Goal: Task Accomplishment & Management: Manage account settings

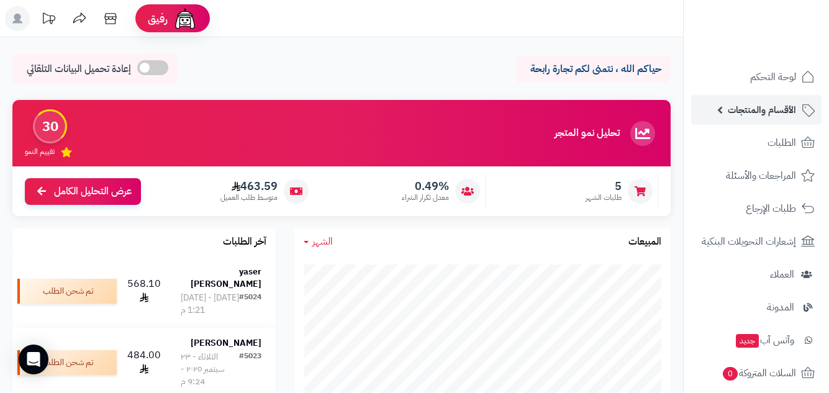
click at [772, 117] on span "الأقسام والمنتجات" at bounding box center [762, 109] width 68 height 17
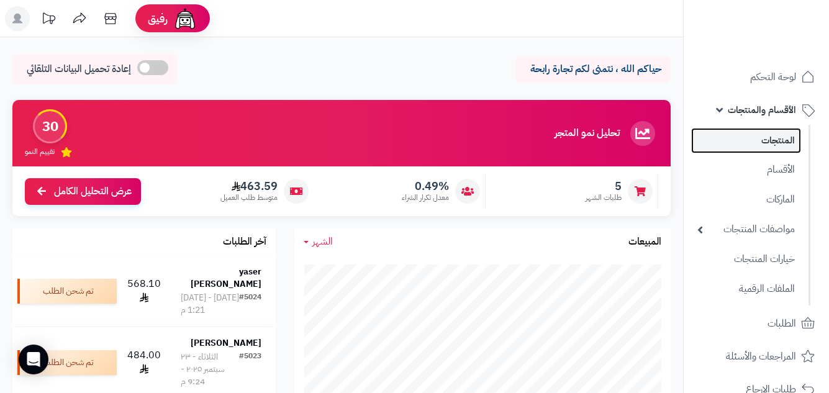
click at [772, 146] on link "المنتجات" at bounding box center [746, 140] width 110 height 25
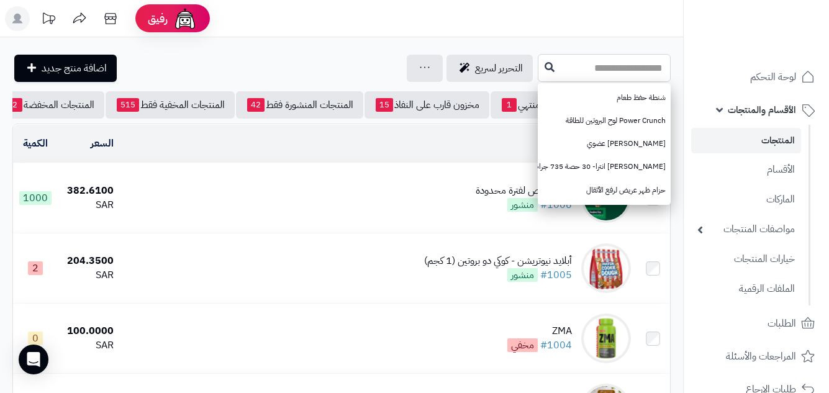
paste input "**********"
type input "**********"
click at [544, 66] on icon at bounding box center [549, 66] width 10 height 10
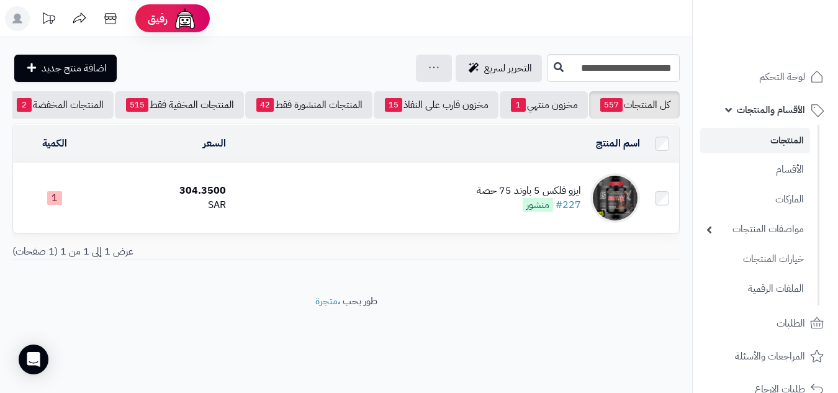
click at [510, 195] on div "ايزو فلكس 5 باوند 75 حصة" at bounding box center [529, 191] width 104 height 14
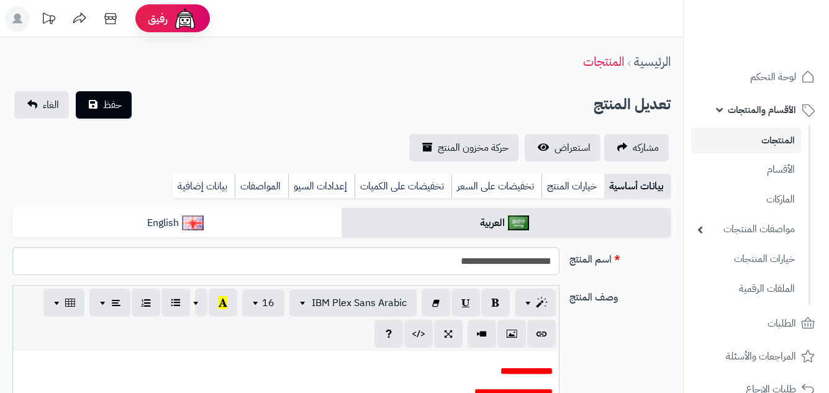
scroll to position [102, 0]
click at [574, 189] on link "خيارات المنتج" at bounding box center [572, 186] width 63 height 25
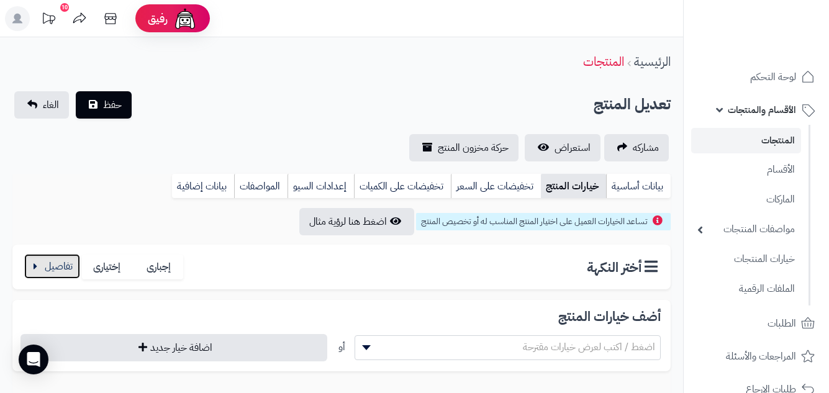
click at [35, 266] on button "button" at bounding box center [52, 266] width 56 height 25
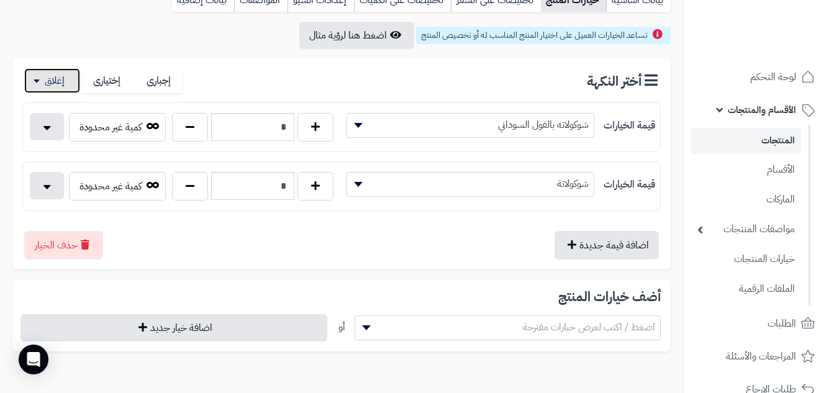
scroll to position [0, 0]
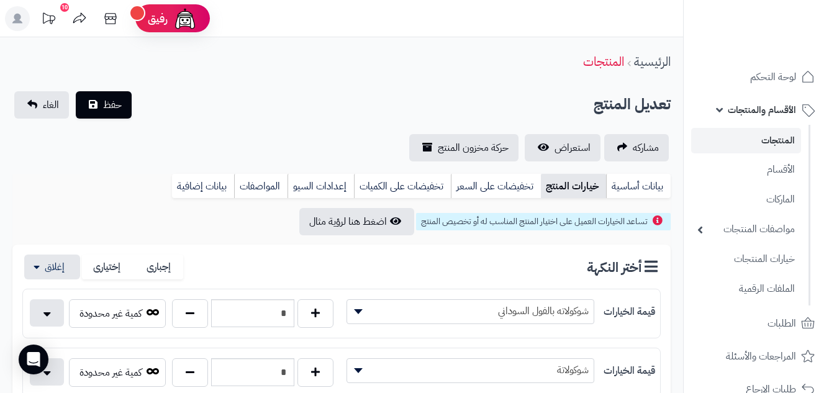
click at [744, 106] on span "الأقسام والمنتجات" at bounding box center [762, 109] width 68 height 17
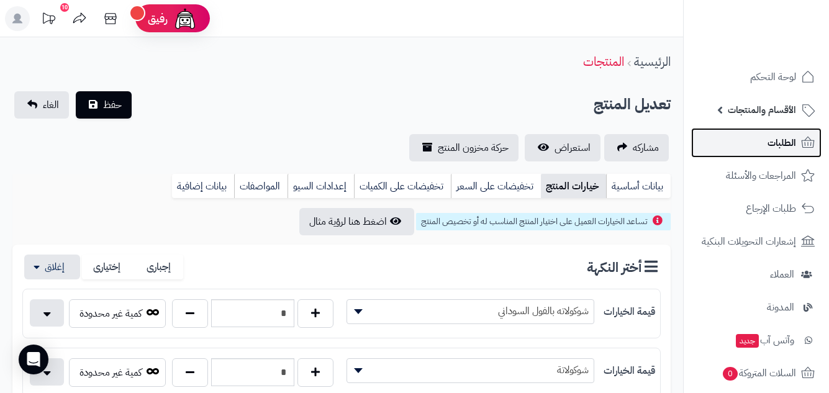
click at [752, 136] on link "الطلبات" at bounding box center [756, 143] width 130 height 30
